Goal: Task Accomplishment & Management: Manage account settings

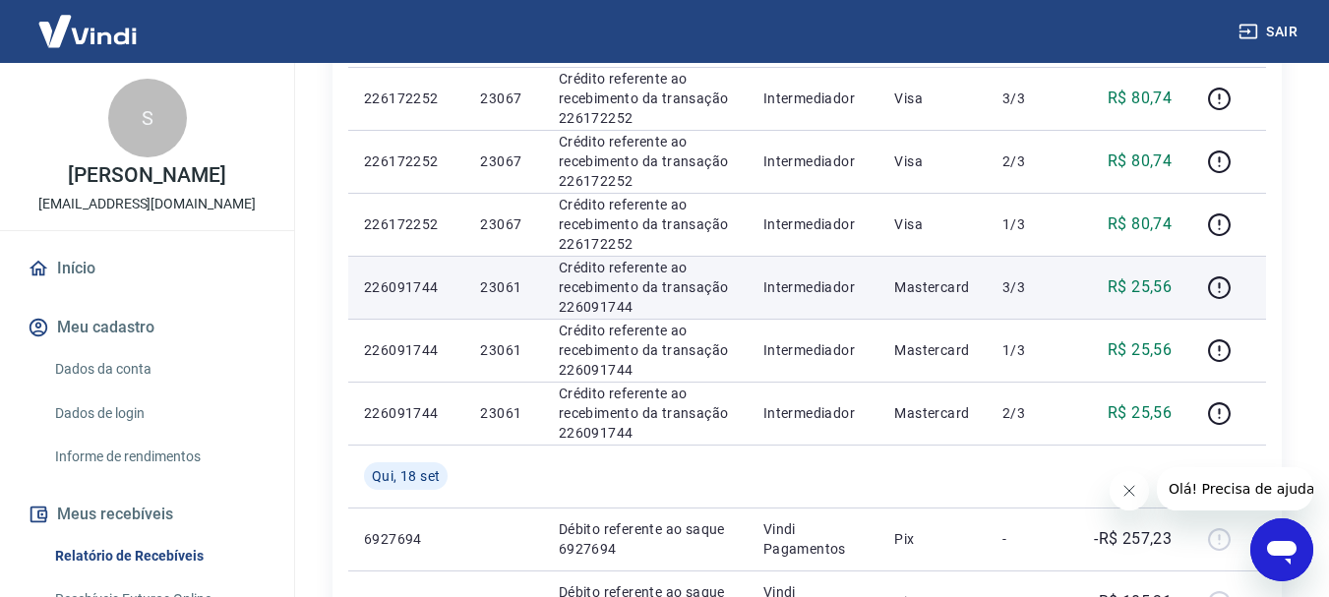
scroll to position [942, 0]
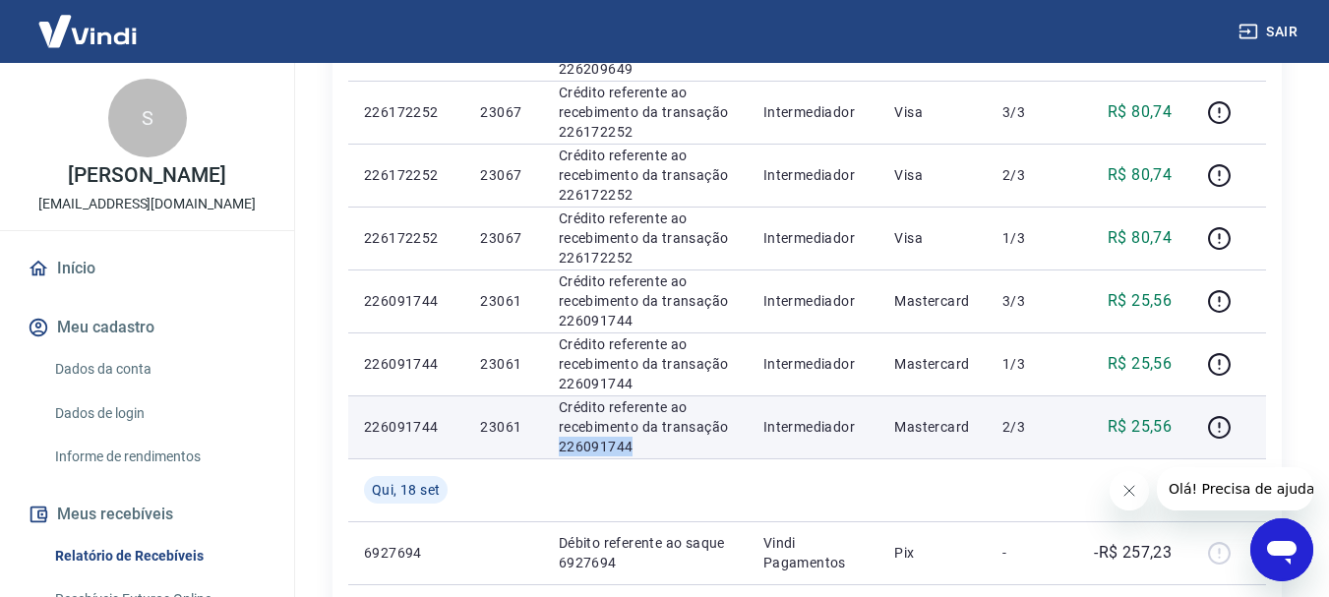
drag, startPoint x: 647, startPoint y: 453, endPoint x: 561, endPoint y: 447, distance: 86.8
click at [561, 447] on p "Crédito referente ao recebimento da transação 226091744" at bounding box center [645, 426] width 173 height 59
copy p "226091744"
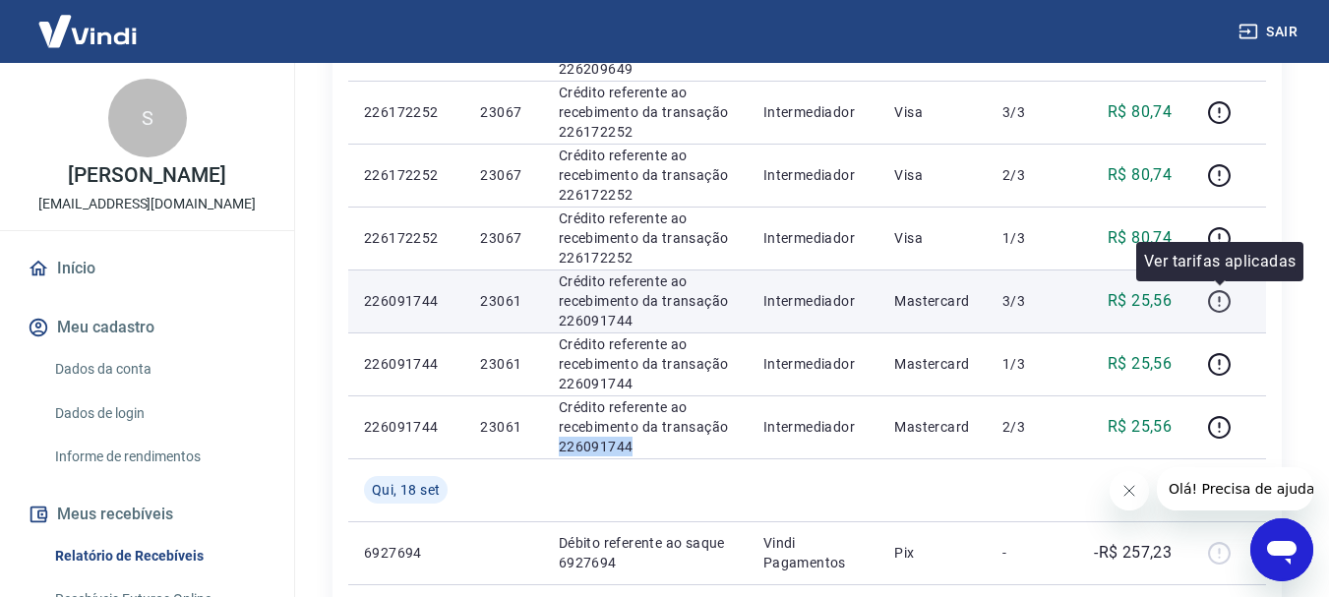
click at [1223, 304] on icon "button" at bounding box center [1219, 301] width 25 height 25
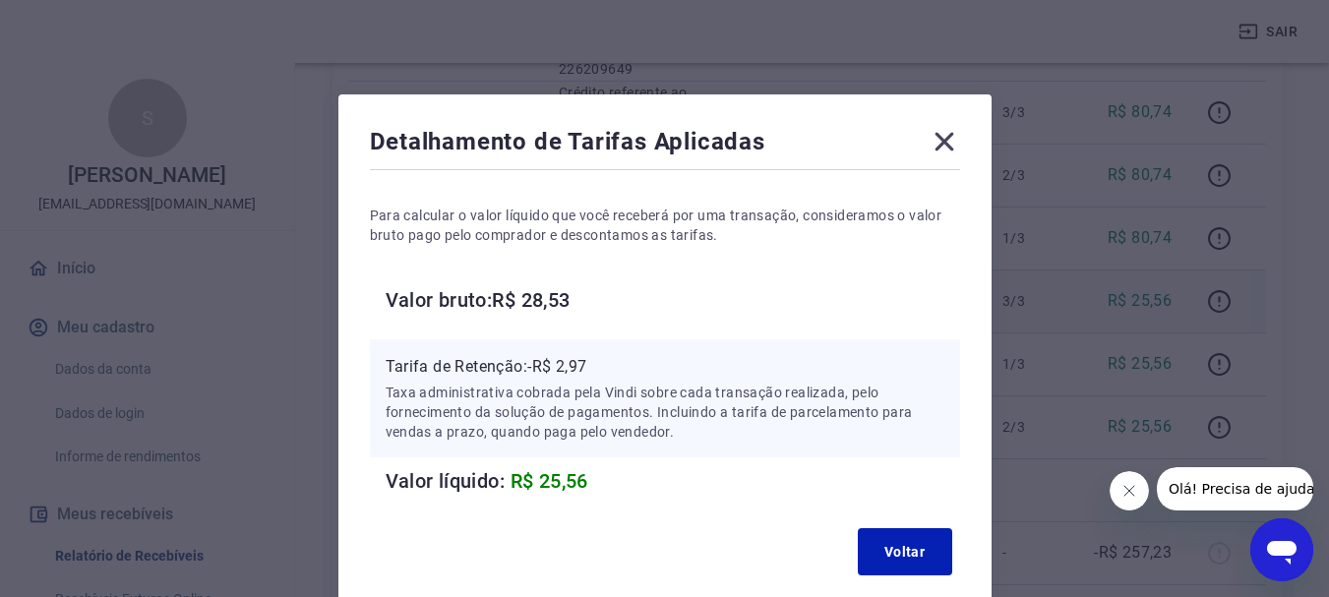
click at [941, 140] on icon at bounding box center [944, 142] width 19 height 19
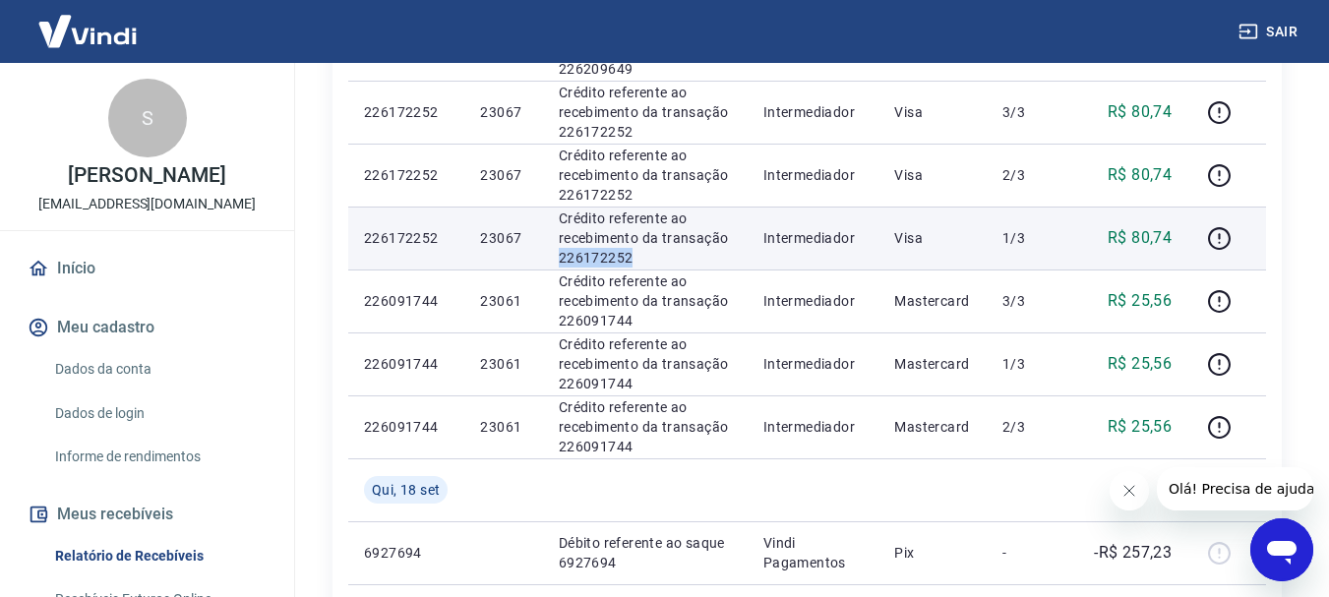
drag, startPoint x: 641, startPoint y: 259, endPoint x: 555, endPoint y: 265, distance: 85.8
click at [555, 265] on td "Crédito referente ao recebimento da transação 226172252" at bounding box center [645, 238] width 205 height 63
copy p "226172252"
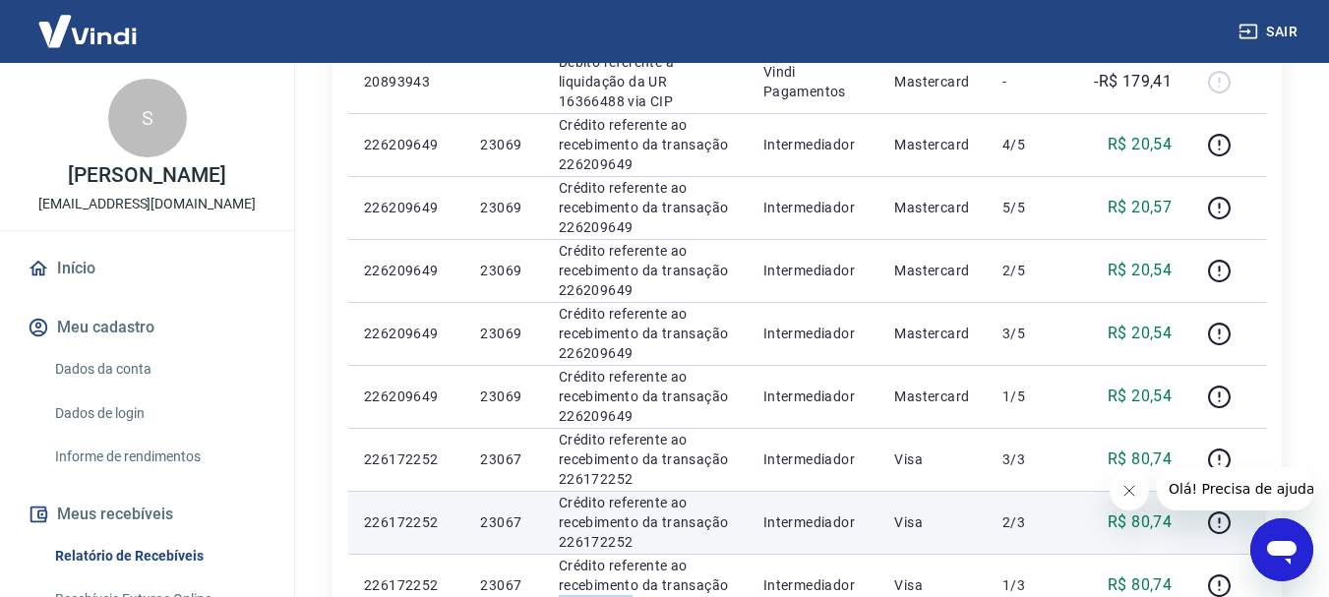
scroll to position [548, 0]
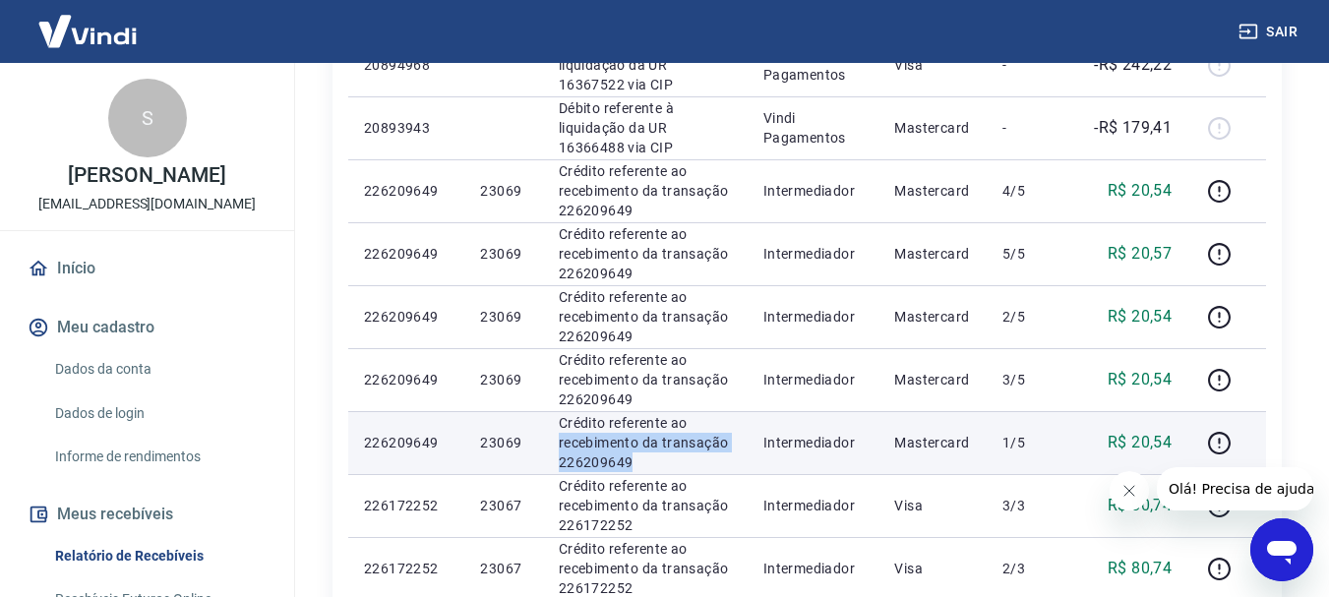
drag, startPoint x: 637, startPoint y: 468, endPoint x: 552, endPoint y: 452, distance: 86.3
click at [552, 452] on td "Crédito referente ao recebimento da transação 226209649" at bounding box center [645, 442] width 205 height 63
click at [581, 462] on p "Crédito referente ao recebimento da transação 226209649" at bounding box center [645, 442] width 173 height 59
drag, startPoint x: 637, startPoint y: 462, endPoint x: 559, endPoint y: 468, distance: 78.0
click at [559, 468] on p "Crédito referente ao recebimento da transação 226209649" at bounding box center [645, 442] width 173 height 59
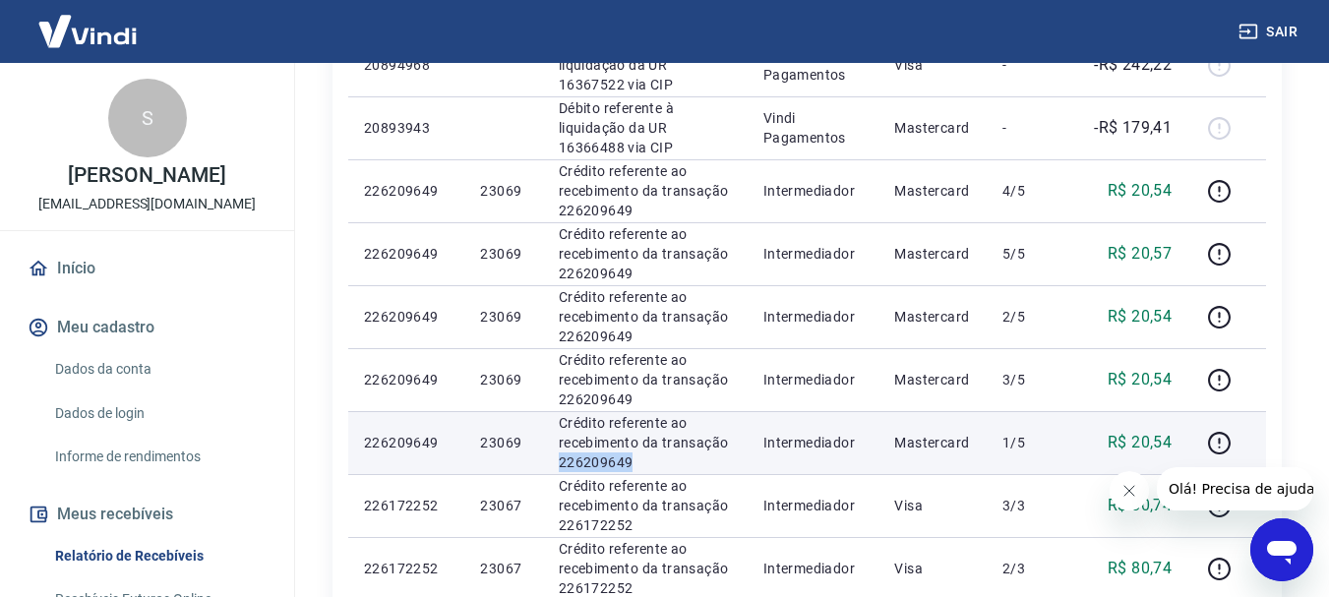
copy p "226209649"
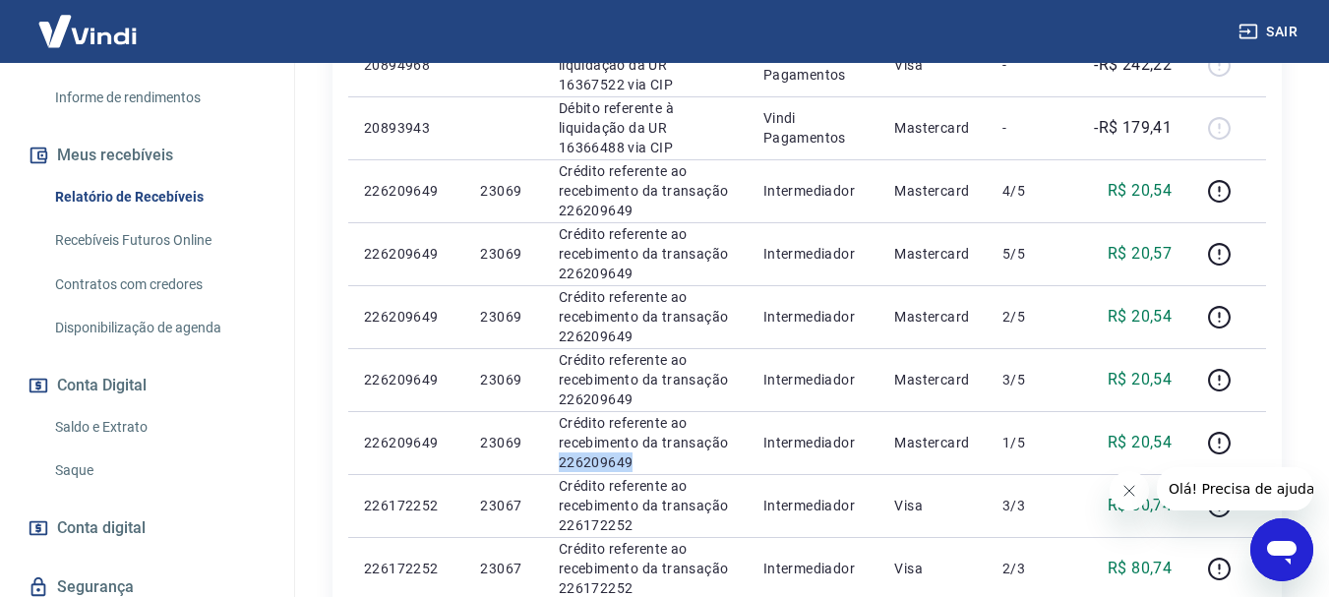
scroll to position [394, 0]
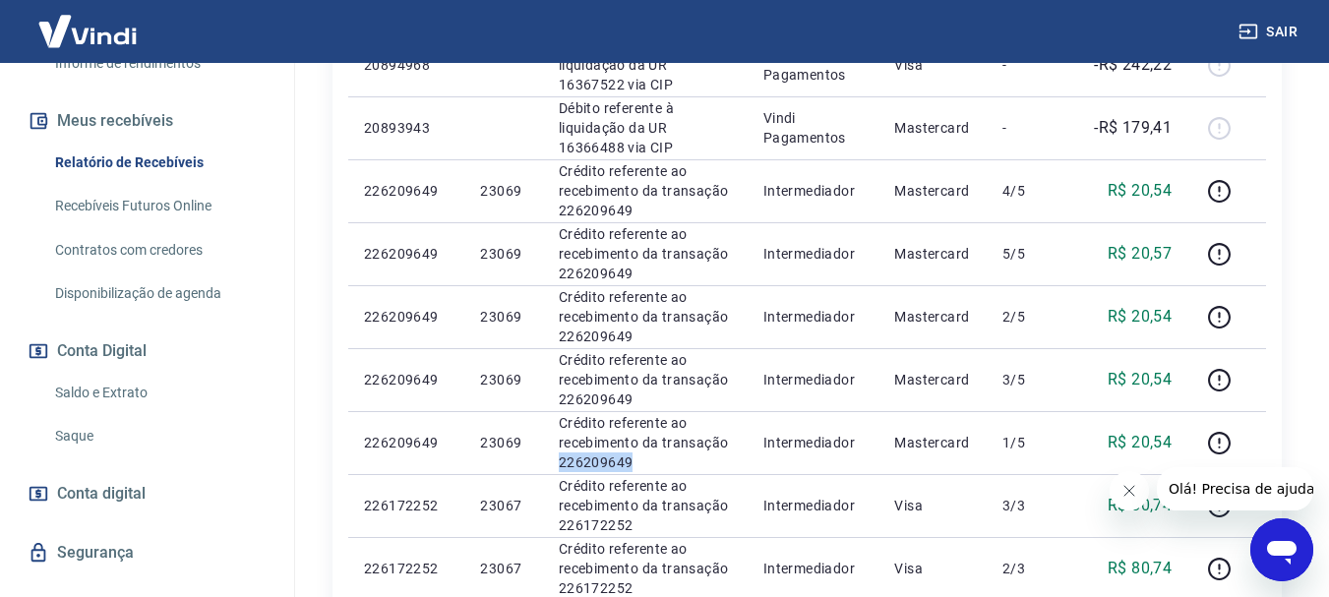
click at [144, 413] on link "Saldo e Extrato" at bounding box center [158, 393] width 223 height 40
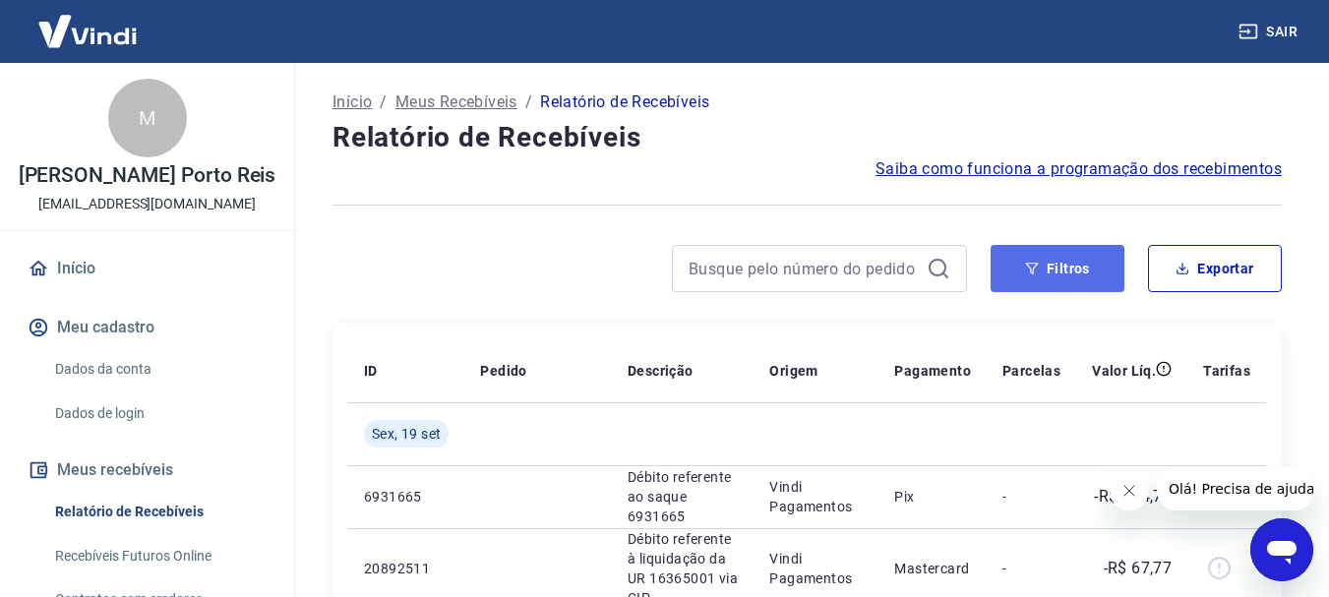
drag, startPoint x: 1084, startPoint y: 268, endPoint x: 1058, endPoint y: 269, distance: 26.6
click at [1082, 269] on button "Filtros" at bounding box center [1058, 268] width 134 height 47
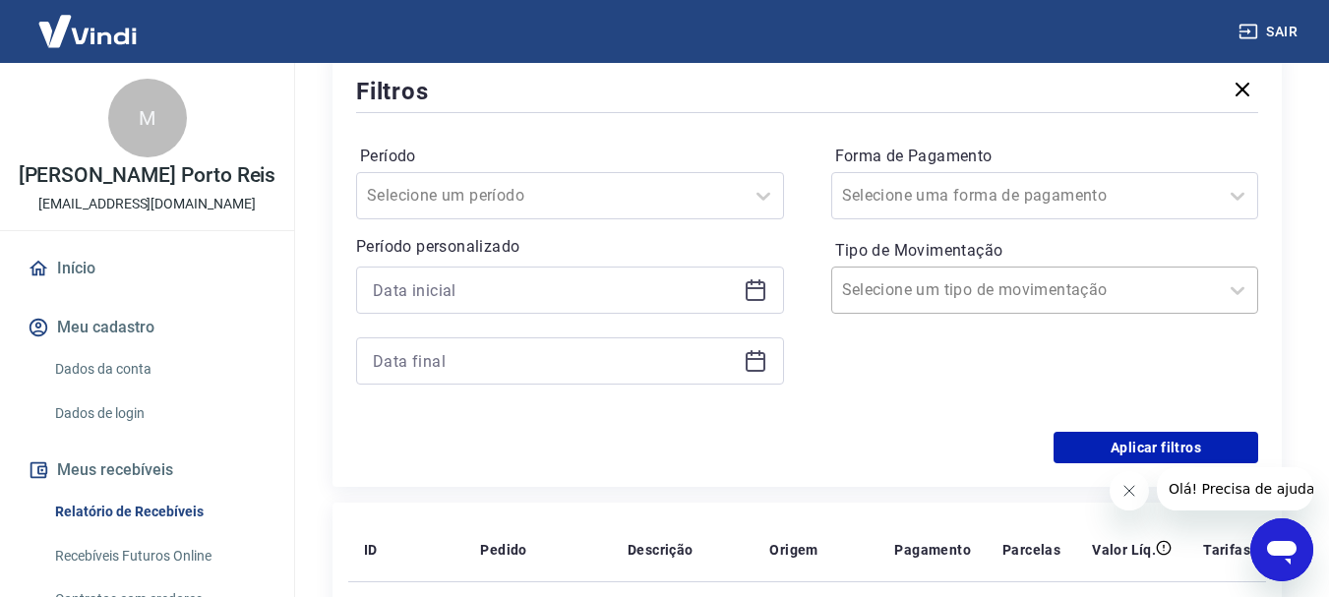
scroll to position [295, 0]
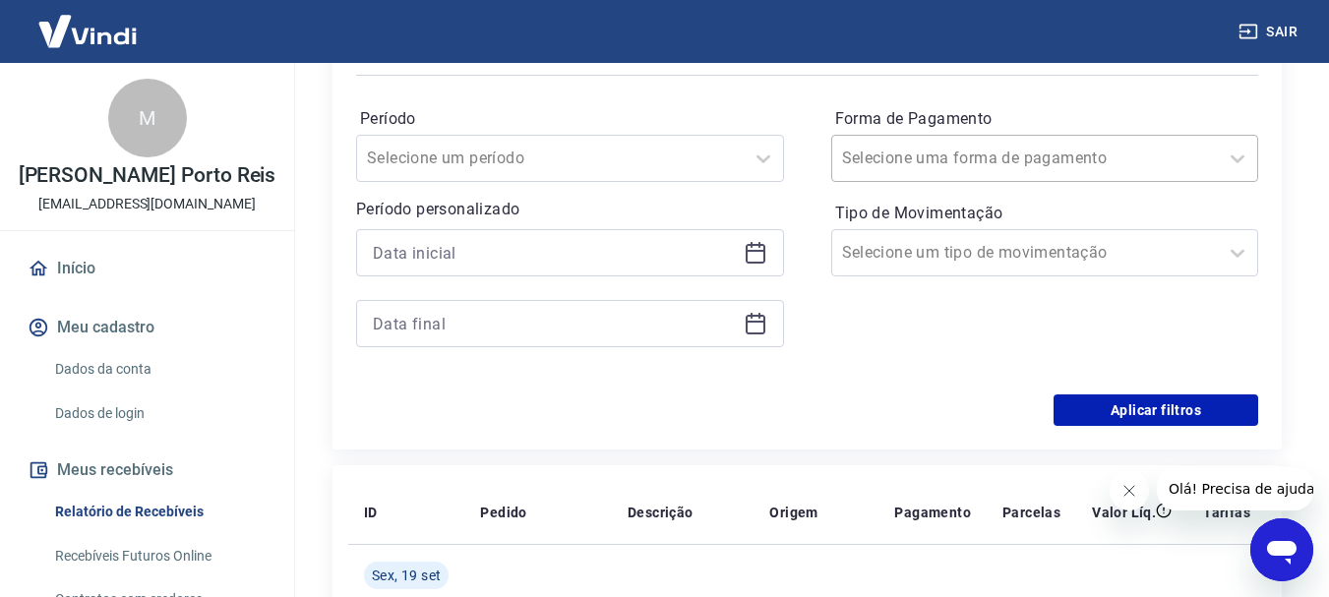
drag, startPoint x: 908, startPoint y: 181, endPoint x: 903, endPoint y: 163, distance: 18.4
click at [906, 179] on div "Selecione uma forma de pagamento" at bounding box center [1045, 158] width 428 height 47
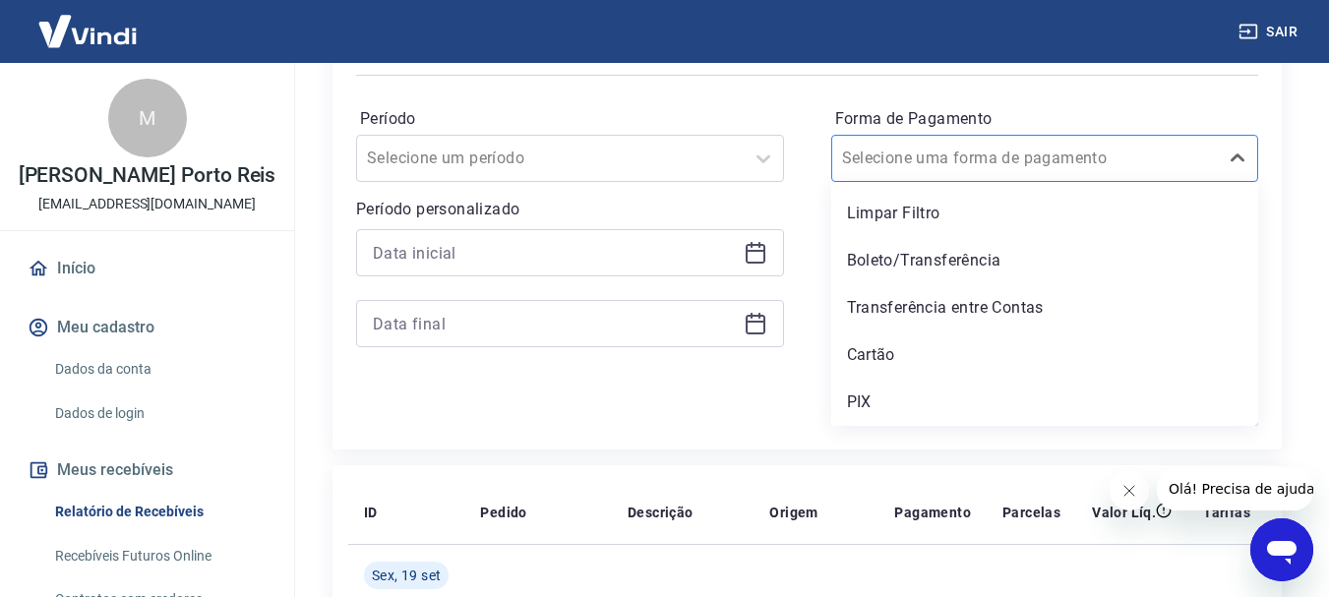
click at [900, 155] on input "Forma de Pagamento" at bounding box center [941, 159] width 199 height 24
click at [881, 390] on div "PIX" at bounding box center [1045, 402] width 428 height 39
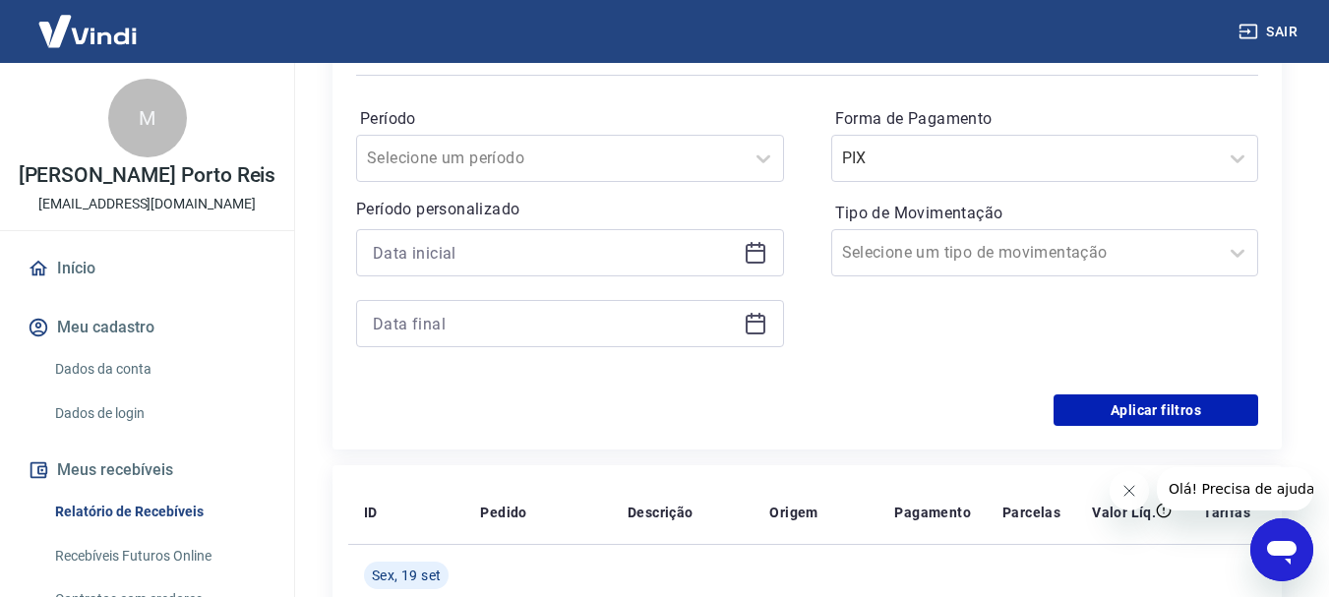
click at [609, 235] on div at bounding box center [570, 252] width 428 height 47
drag, startPoint x: 775, startPoint y: 249, endPoint x: 747, endPoint y: 265, distance: 32.6
click at [770, 250] on div at bounding box center [570, 252] width 428 height 47
click at [761, 249] on icon at bounding box center [756, 253] width 24 height 24
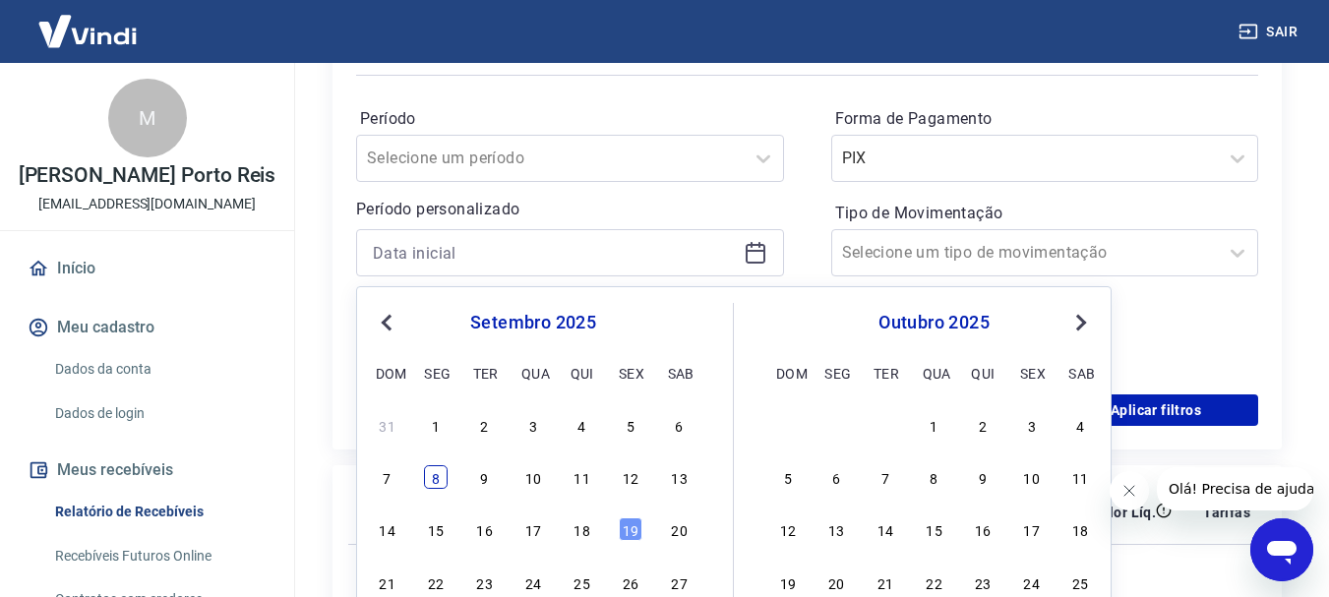
click at [442, 474] on div "8" at bounding box center [436, 477] width 24 height 24
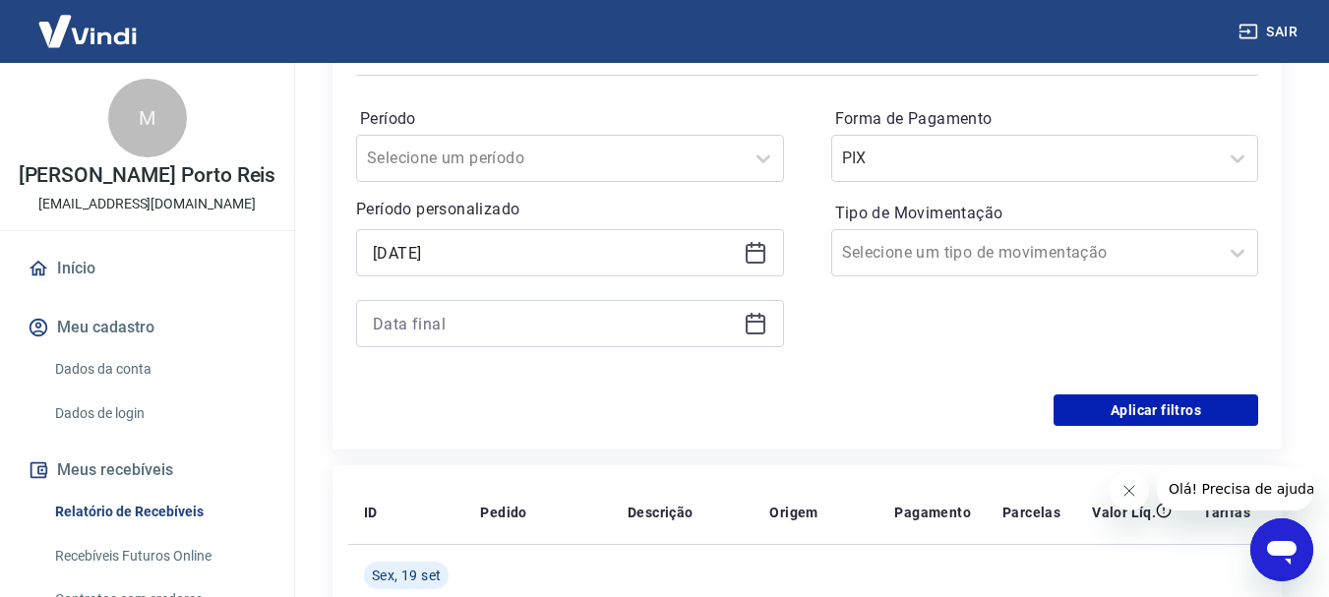
type input "[DATE]"
click at [760, 317] on icon at bounding box center [760, 316] width 2 height 6
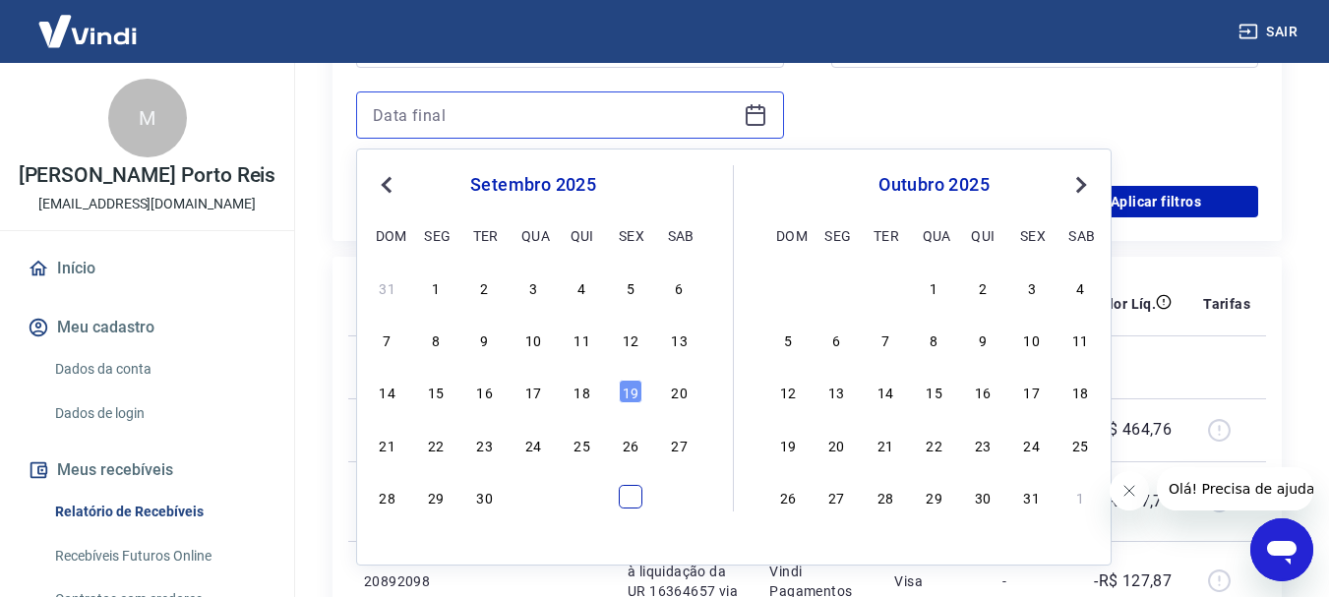
scroll to position [590, 0]
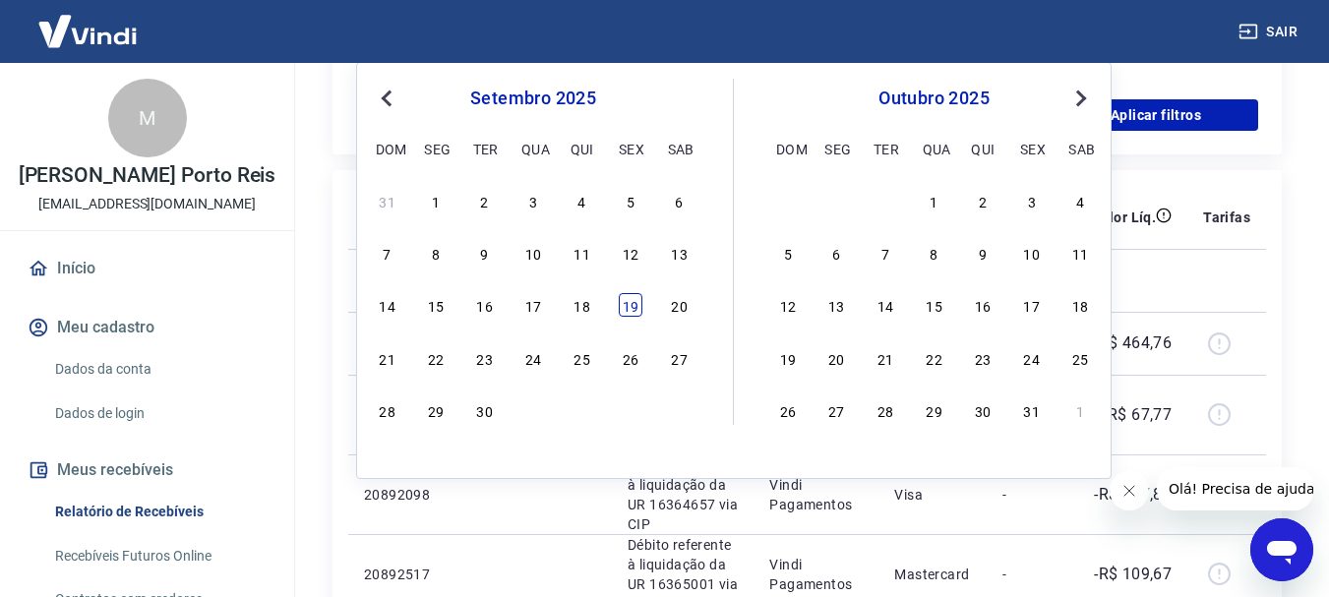
click at [631, 308] on div "19" at bounding box center [631, 305] width 24 height 24
click at [631, 308] on td at bounding box center [683, 280] width 142 height 63
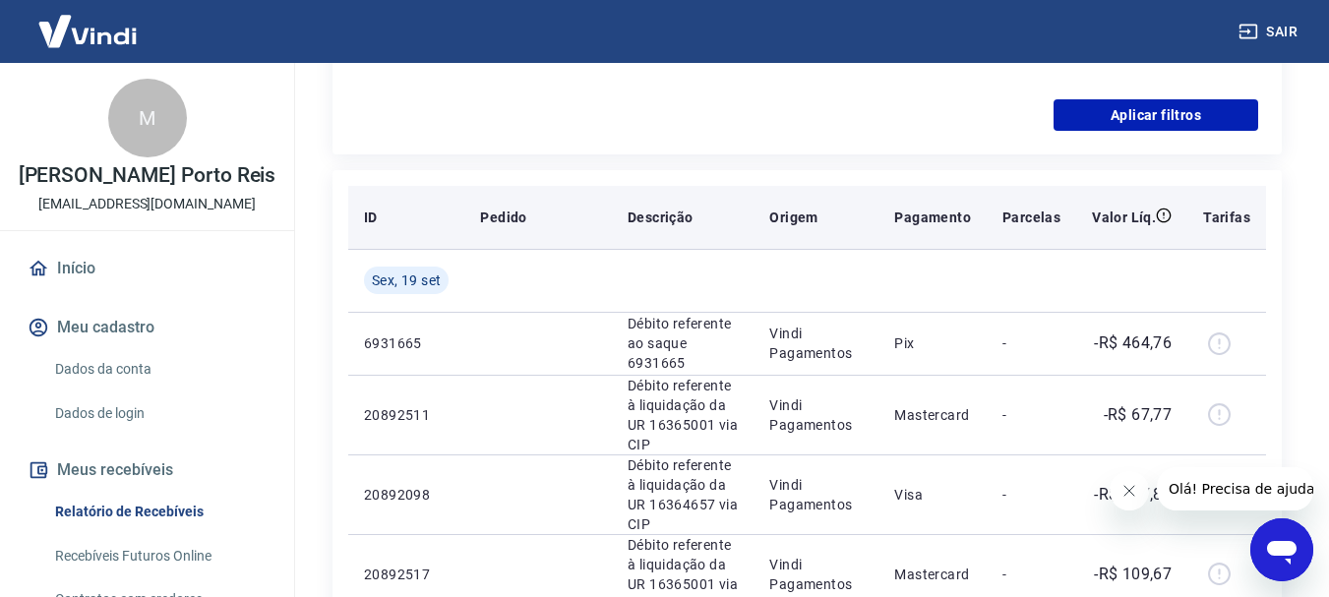
type input "[DATE]"
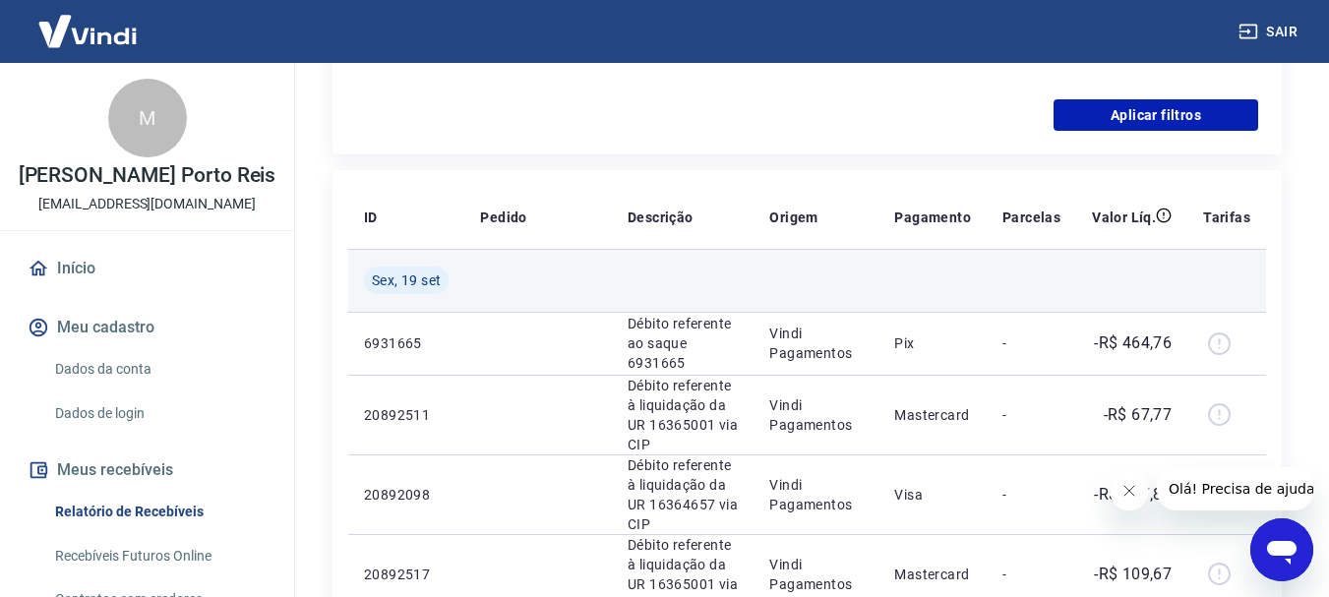
scroll to position [394, 0]
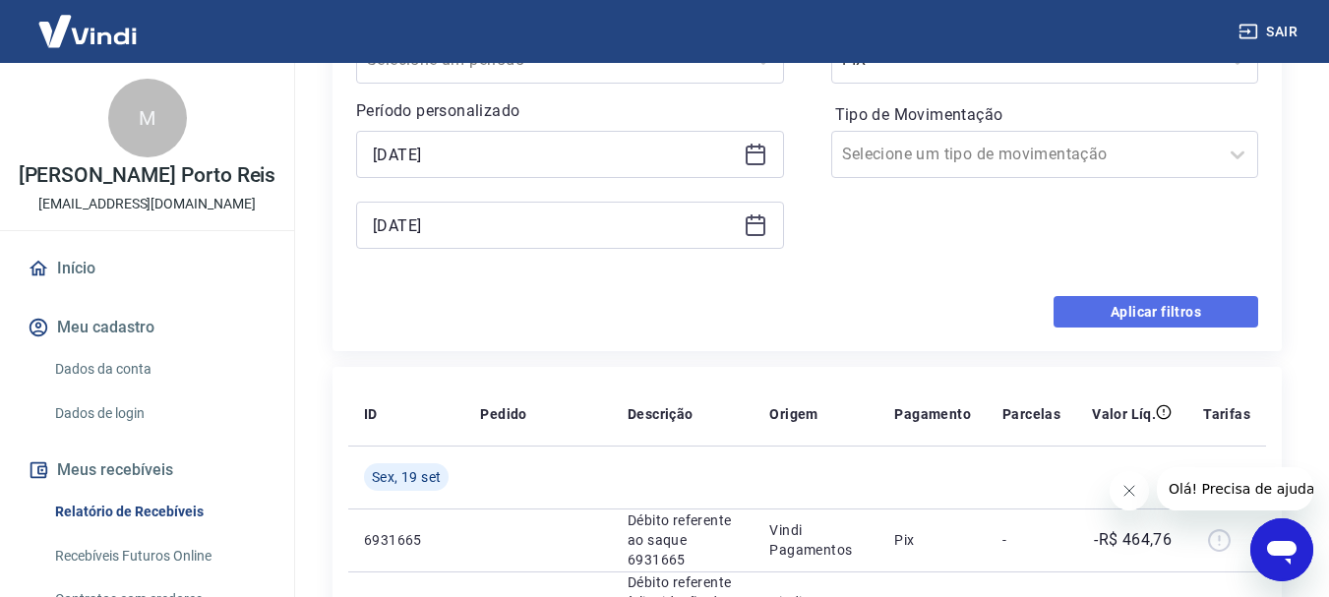
click at [1090, 313] on button "Aplicar filtros" at bounding box center [1156, 311] width 205 height 31
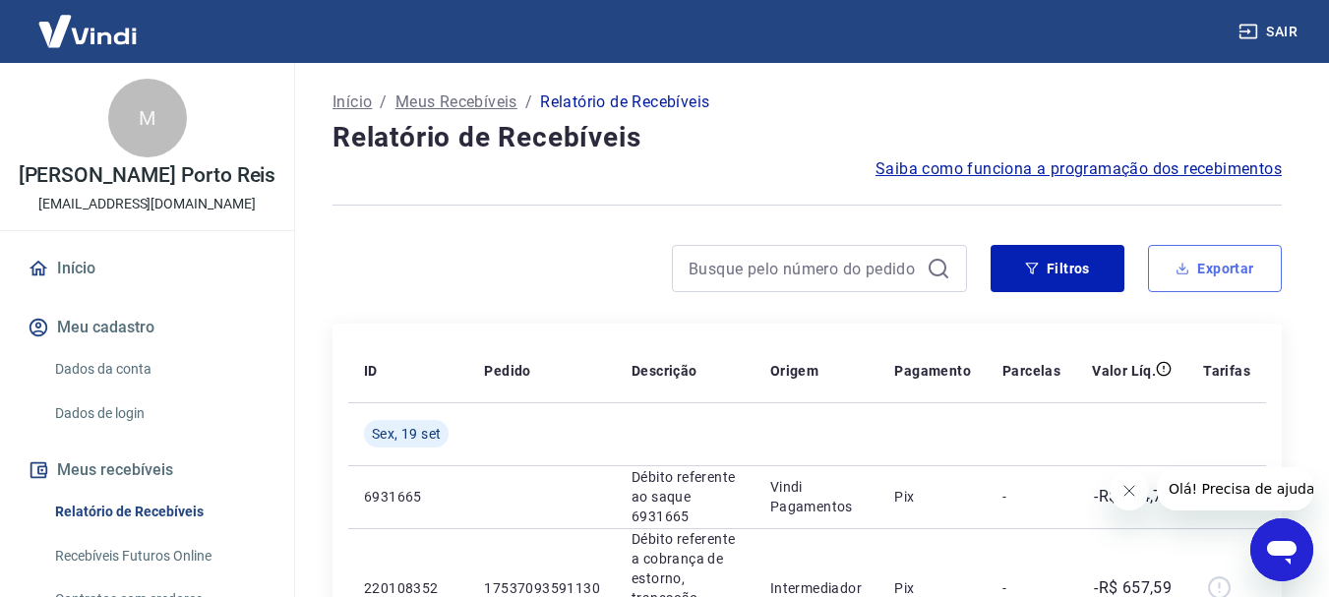
click at [1191, 259] on button "Exportar" at bounding box center [1215, 268] width 134 height 47
type input "[DATE]"
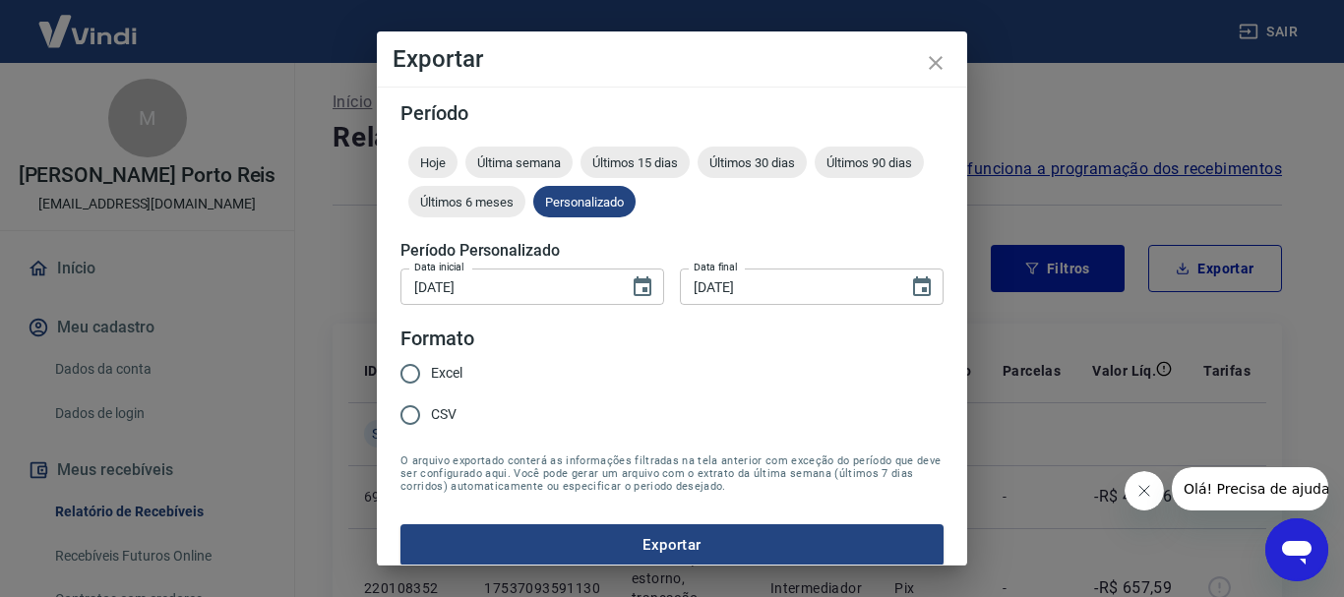
click at [412, 372] on input "Excel" at bounding box center [410, 373] width 41 height 41
radio input "true"
click at [648, 543] on button "Exportar" at bounding box center [671, 544] width 543 height 41
